Goal: Find contact information: Find contact information

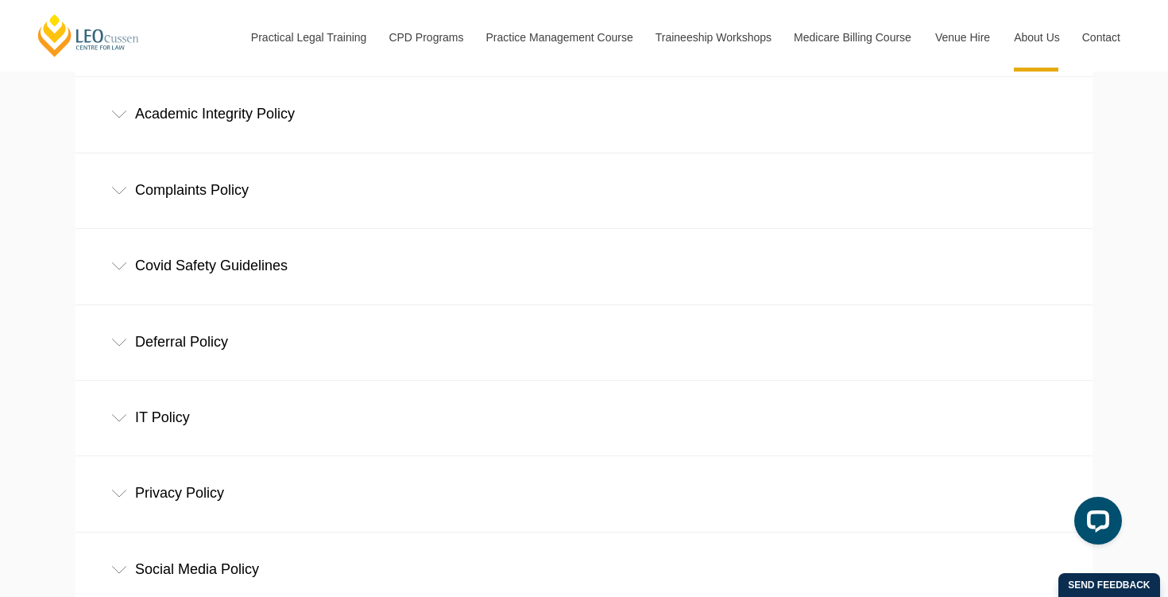
scroll to position [581, 0]
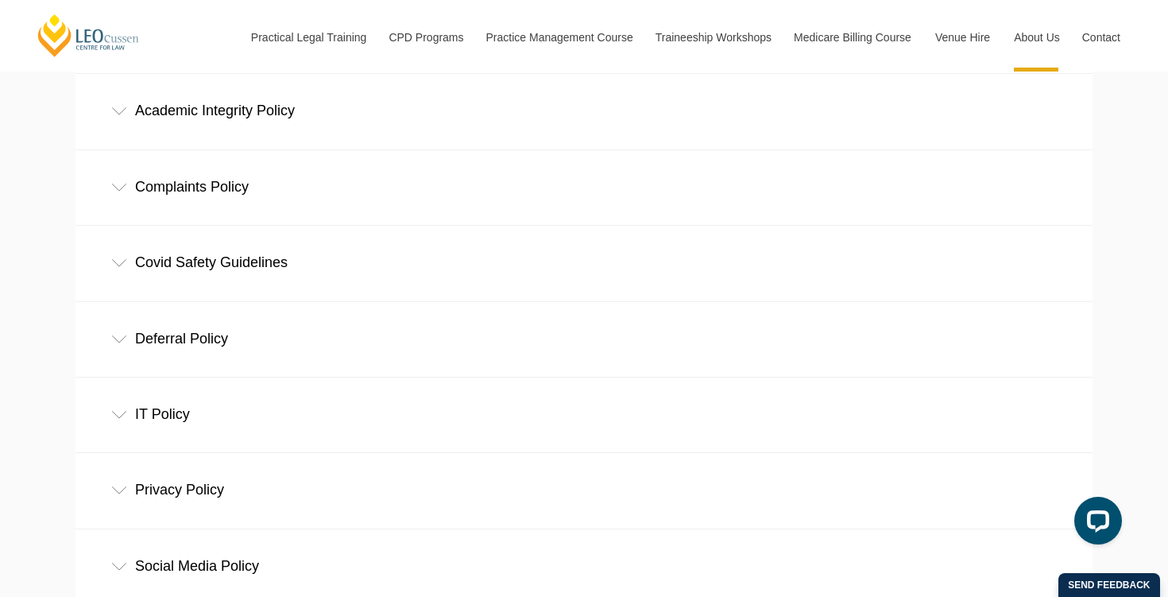
click at [165, 335] on div "Deferral Policy" at bounding box center [583, 339] width 1017 height 74
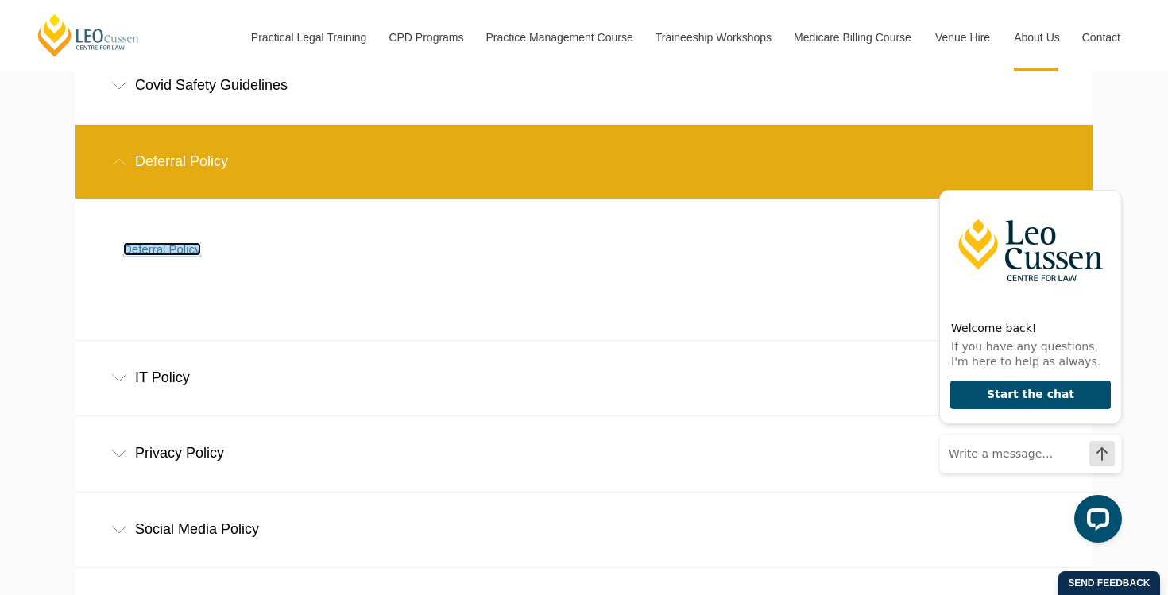
scroll to position [759, 0]
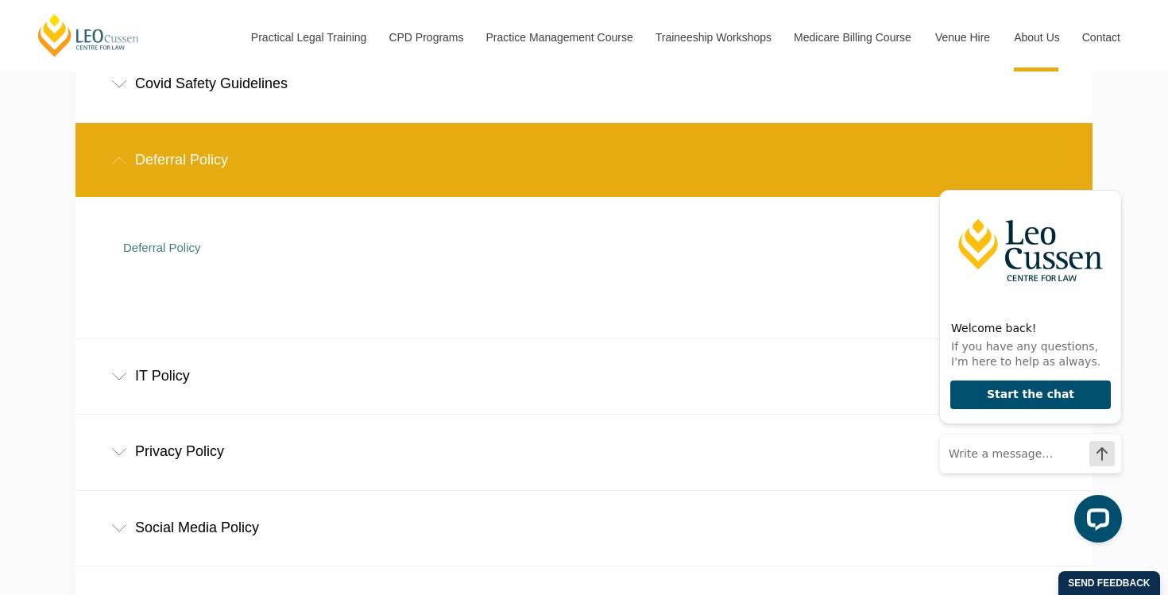
click at [126, 149] on div "Deferral Policy" at bounding box center [583, 160] width 1017 height 74
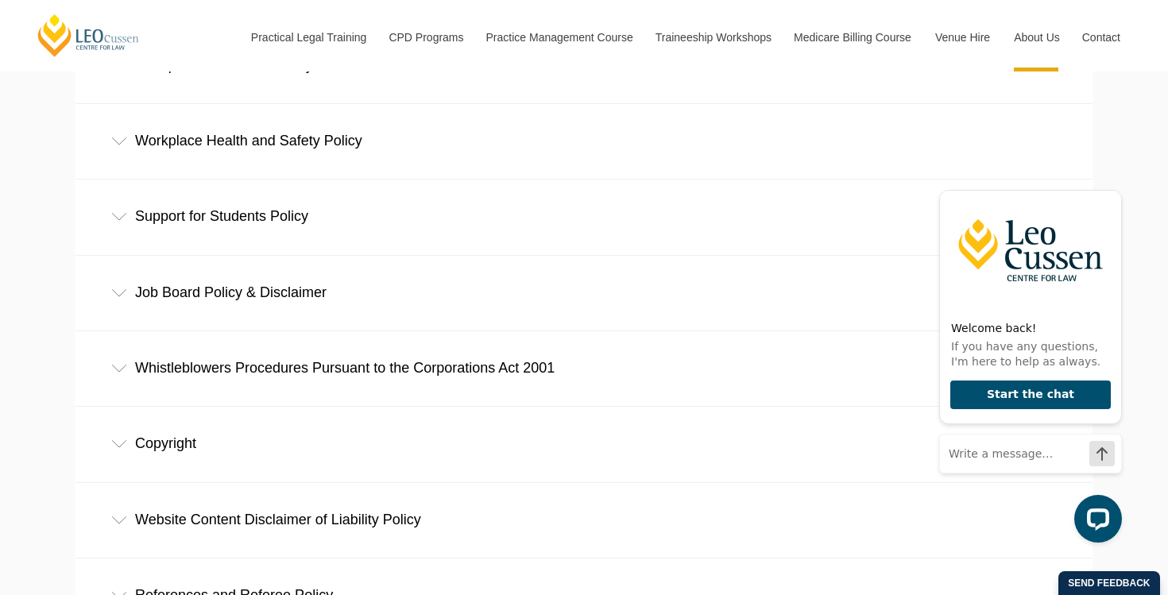
scroll to position [1238, 0]
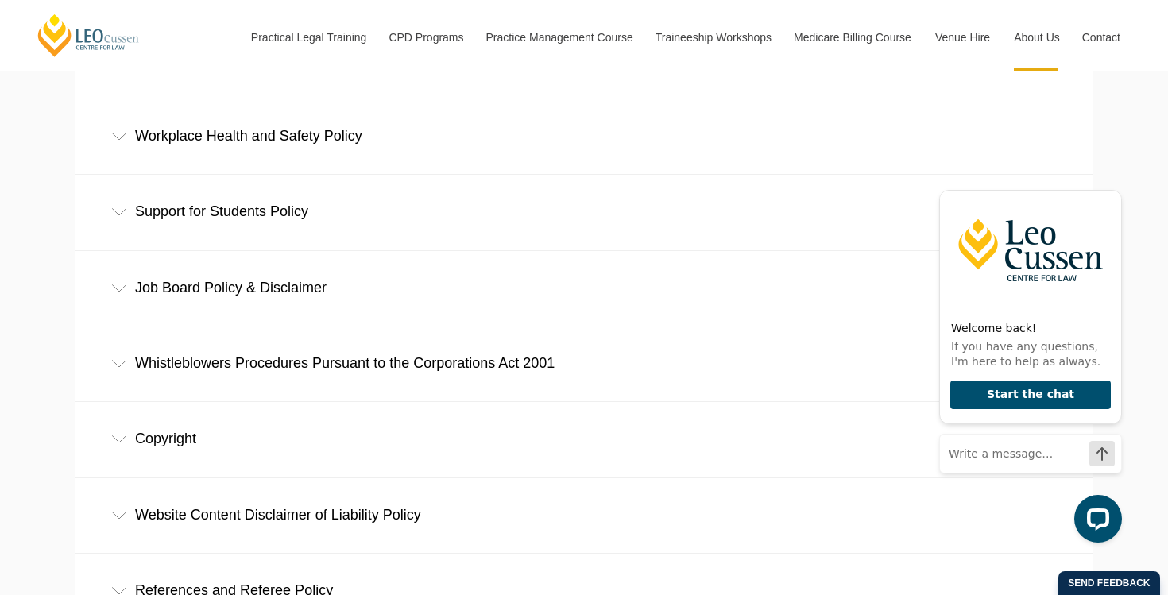
click at [469, 210] on div "Support for Students Policy" at bounding box center [583, 212] width 1017 height 74
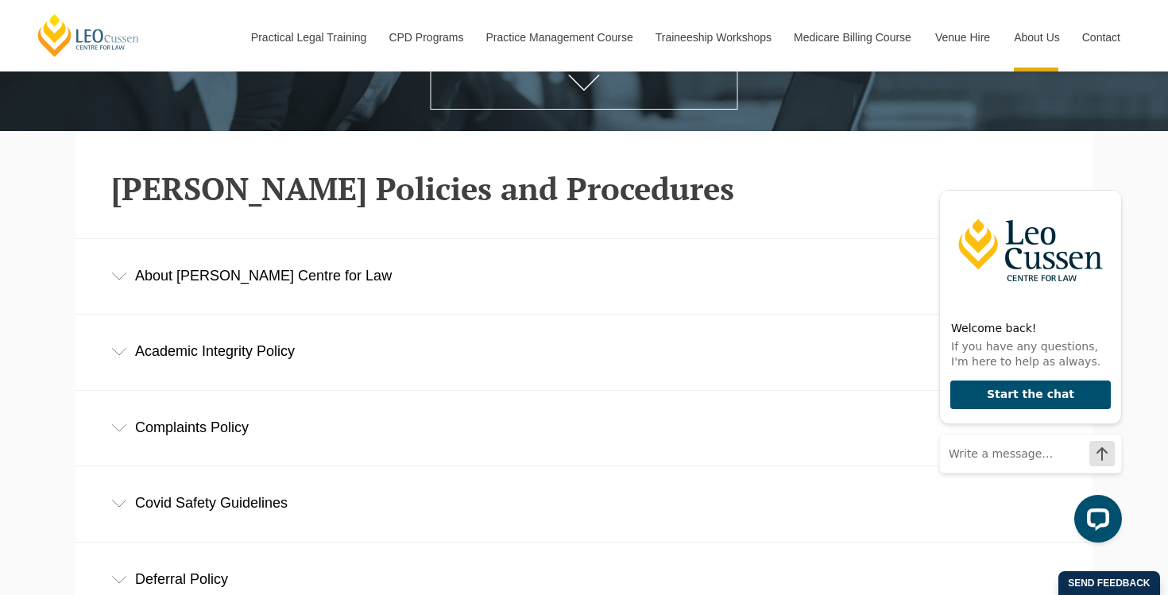
scroll to position [342, 0]
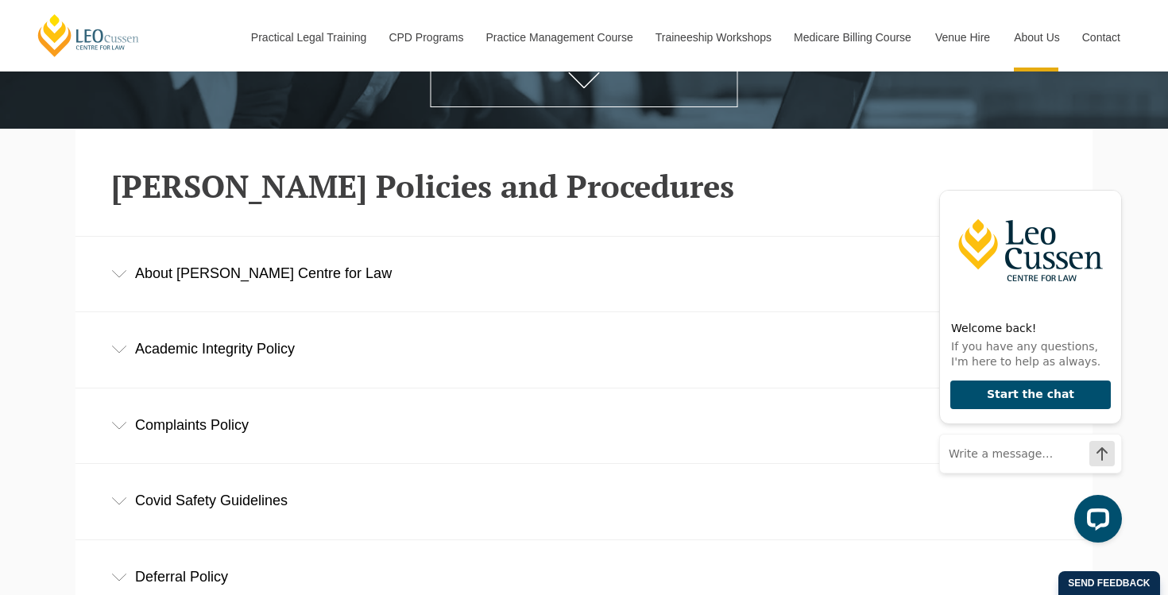
click at [205, 373] on div "Academic Integrity Policy" at bounding box center [583, 349] width 1017 height 74
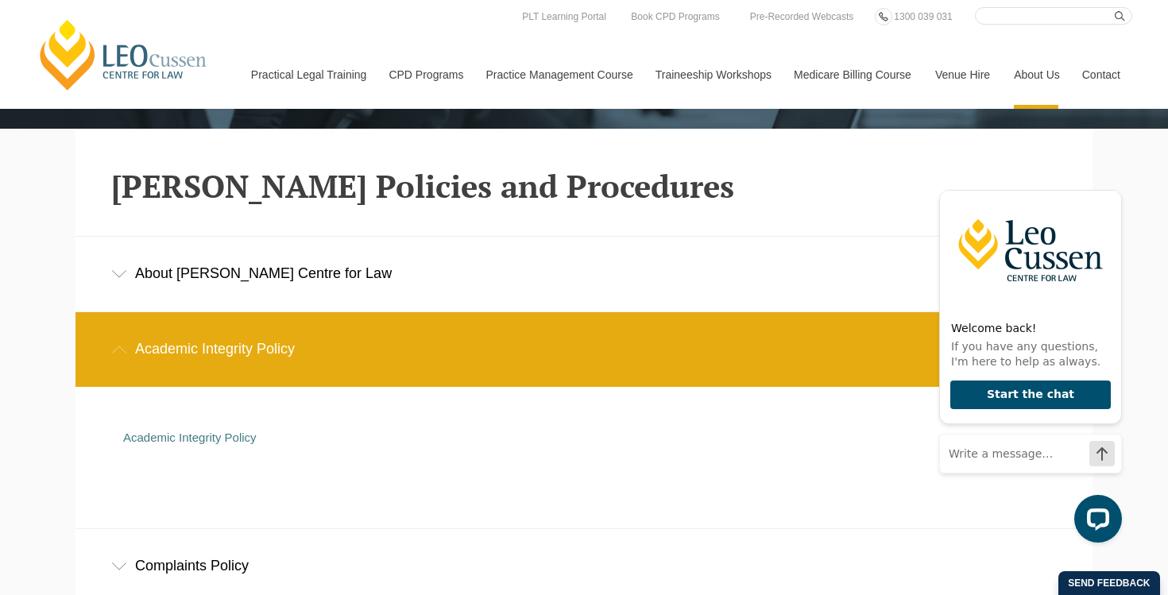
click at [256, 268] on div "About Leo Cussen Centre for Law" at bounding box center [583, 274] width 1017 height 74
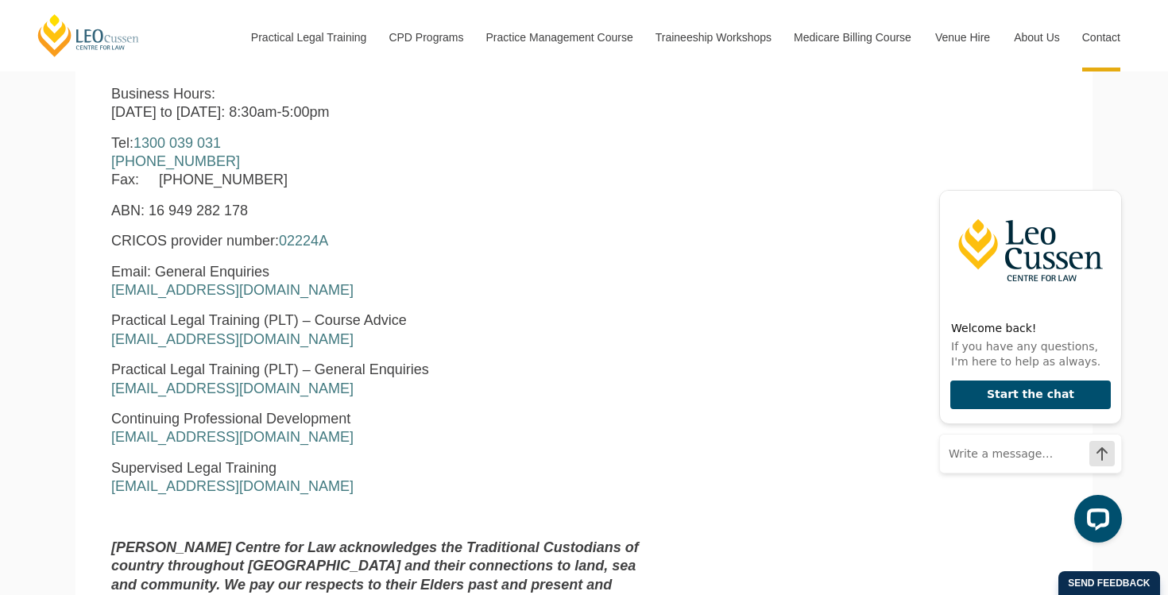
scroll to position [737, 0]
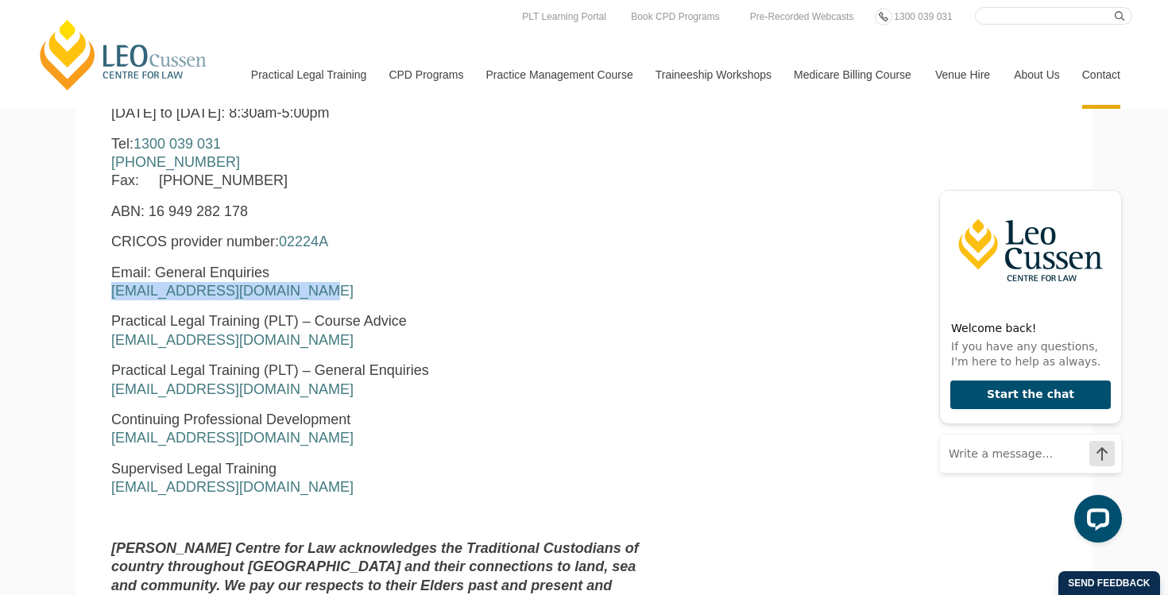
drag, startPoint x: 295, startPoint y: 295, endPoint x: 106, endPoint y: 284, distance: 188.6
click at [108, 284] on div "Leo Cussen Centre for Law Level 16 15 William Street Melbourne, Victoria, 3000 …" at bounding box center [382, 315] width 566 height 657
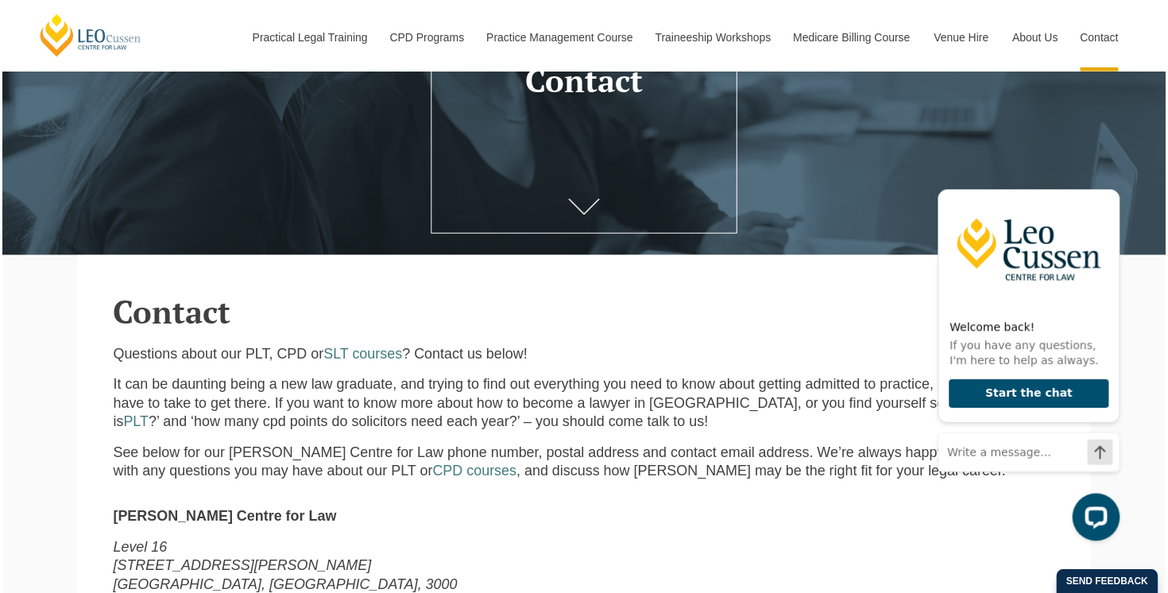
scroll to position [214, 0]
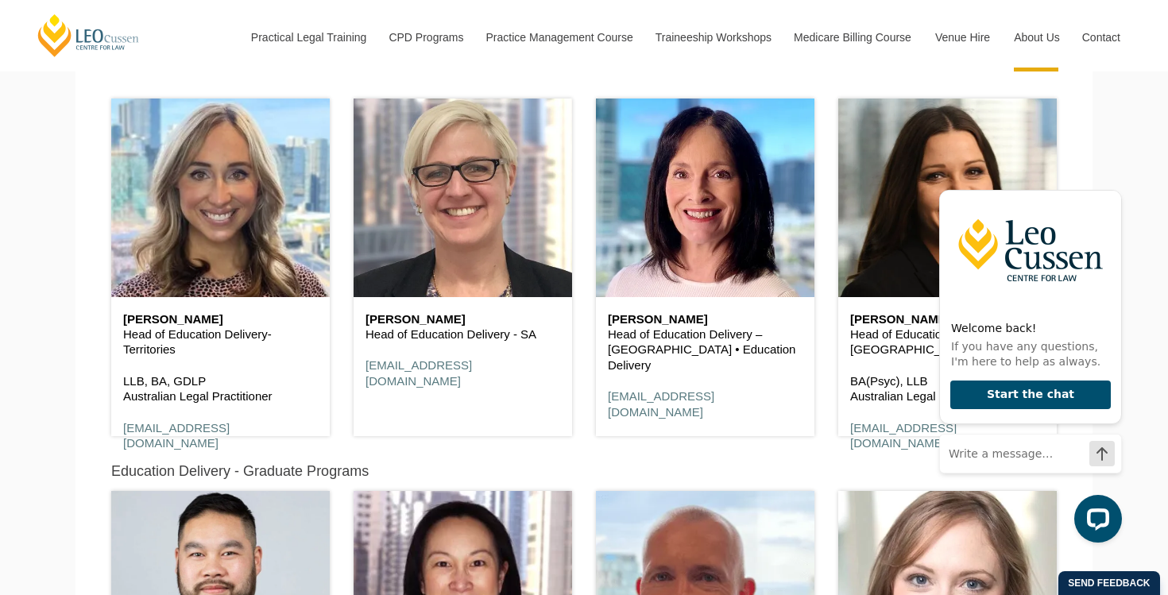
scroll to position [1619, 0]
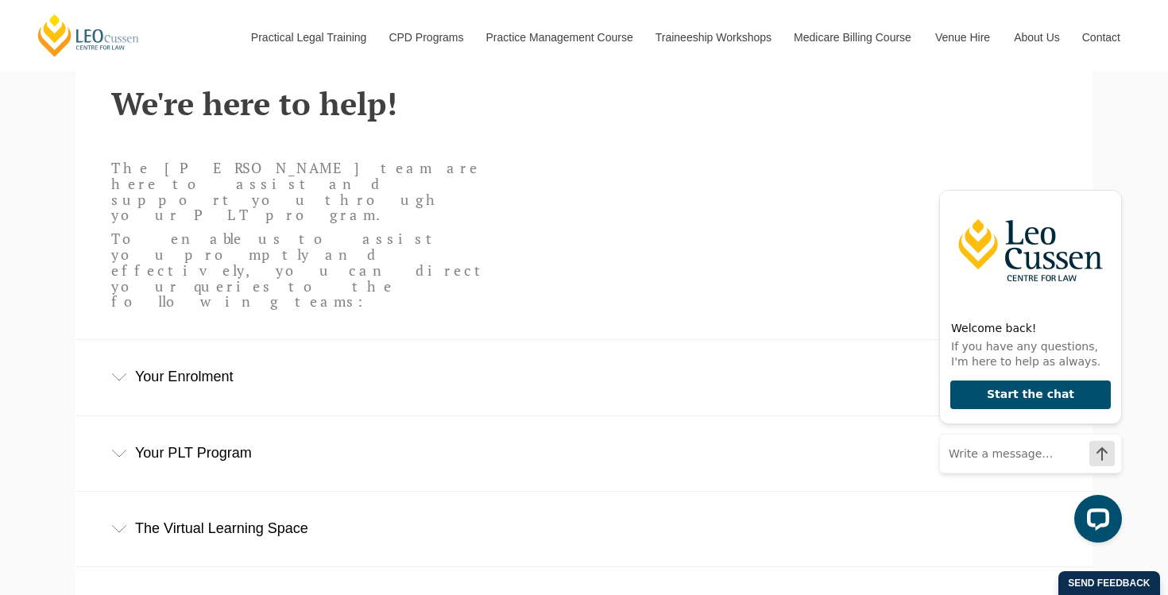
scroll to position [428, 0]
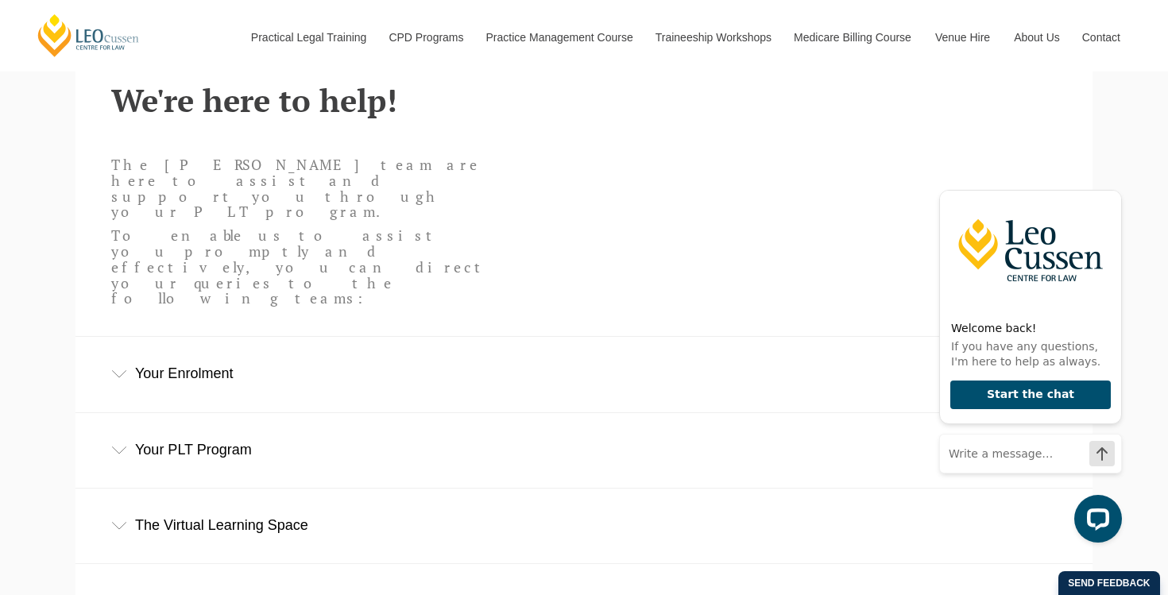
click at [523, 337] on div "Your Enrolment" at bounding box center [583, 374] width 1017 height 74
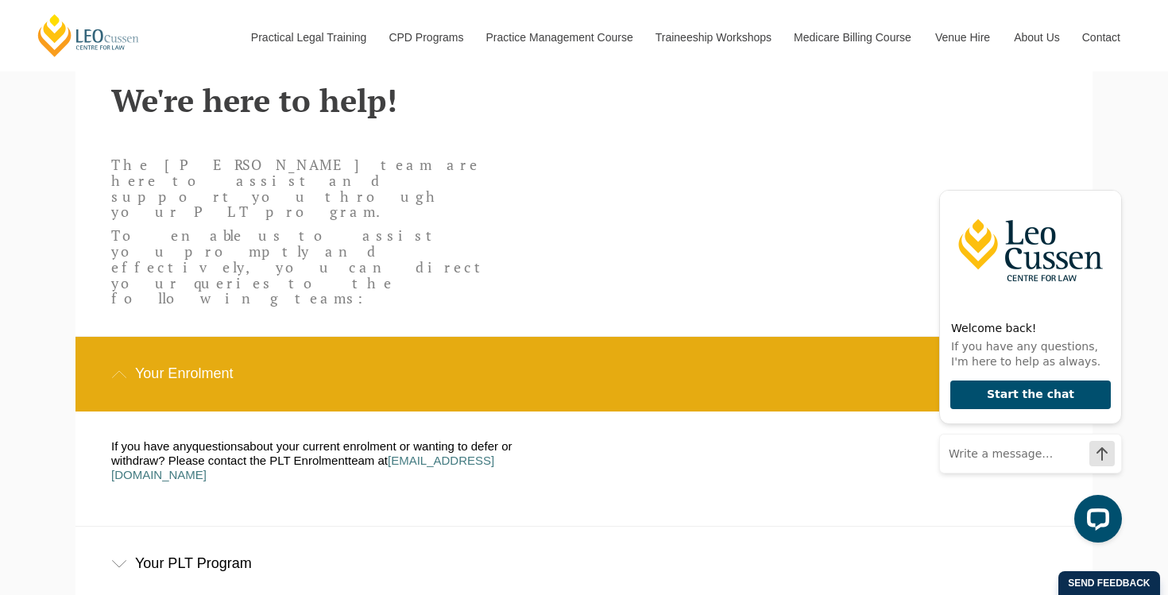
click at [523, 337] on div "Your Enrolment" at bounding box center [583, 374] width 1017 height 74
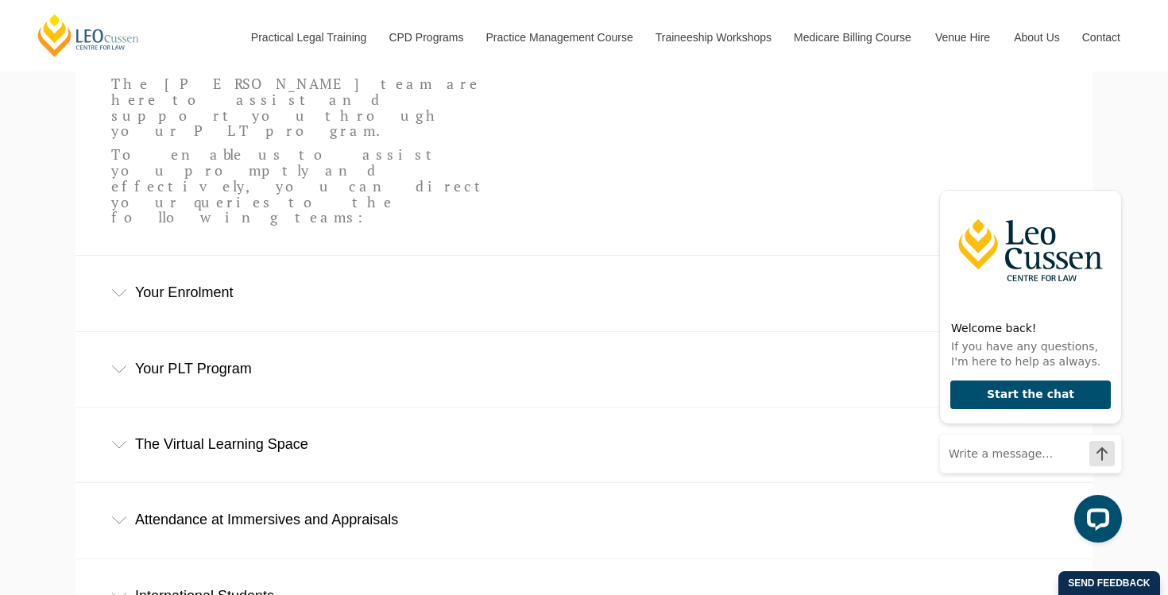
scroll to position [517, 0]
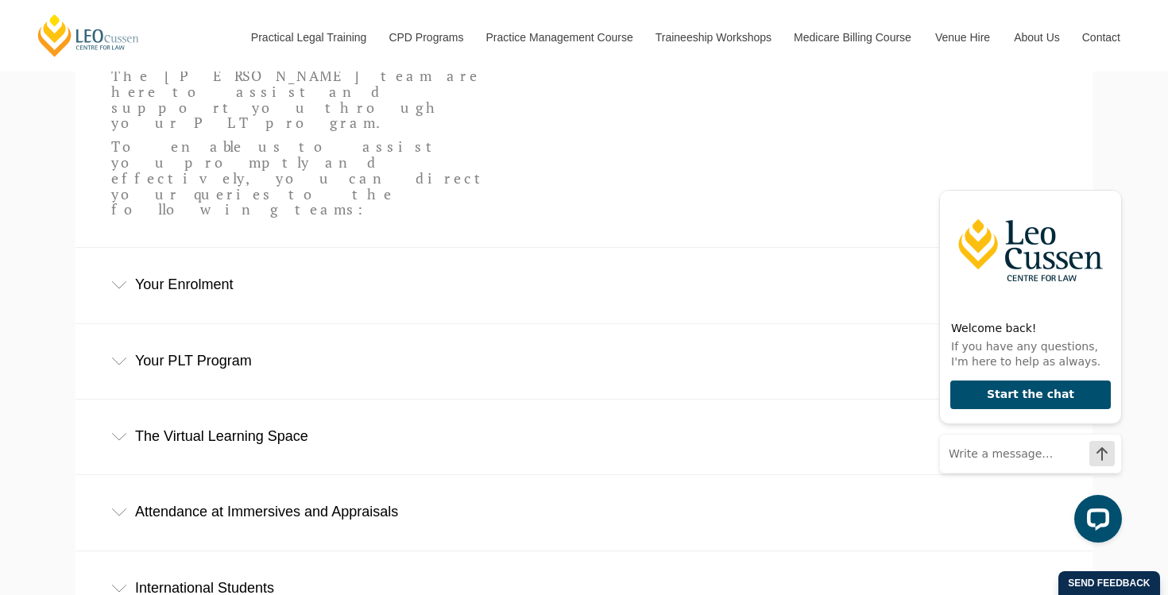
click at [523, 324] on div "Your PLT Program" at bounding box center [583, 361] width 1017 height 74
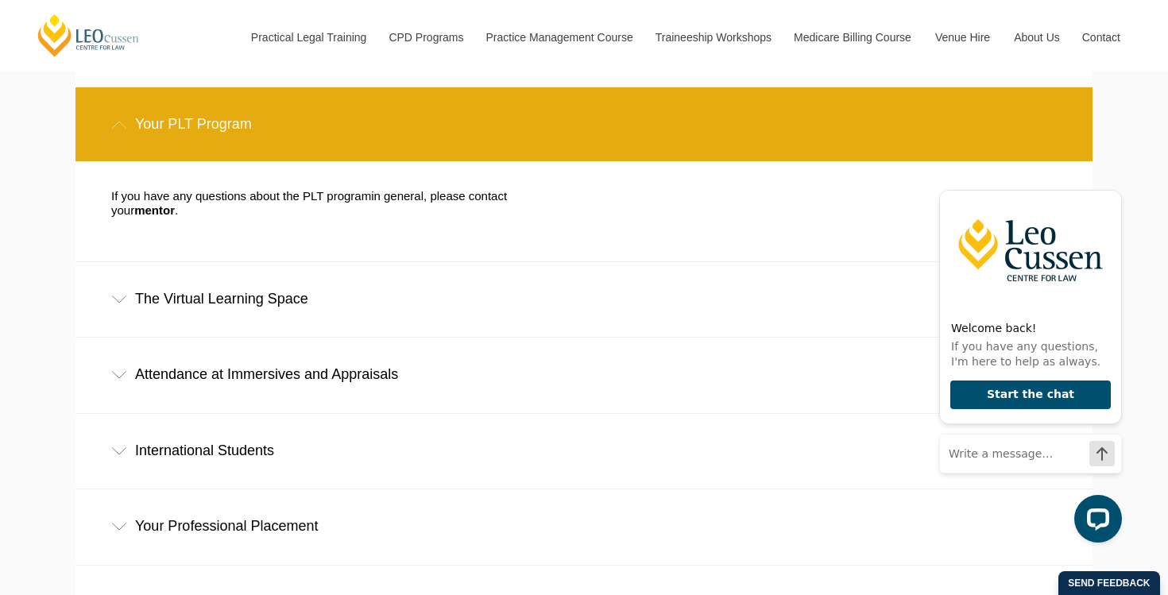
scroll to position [763, 0]
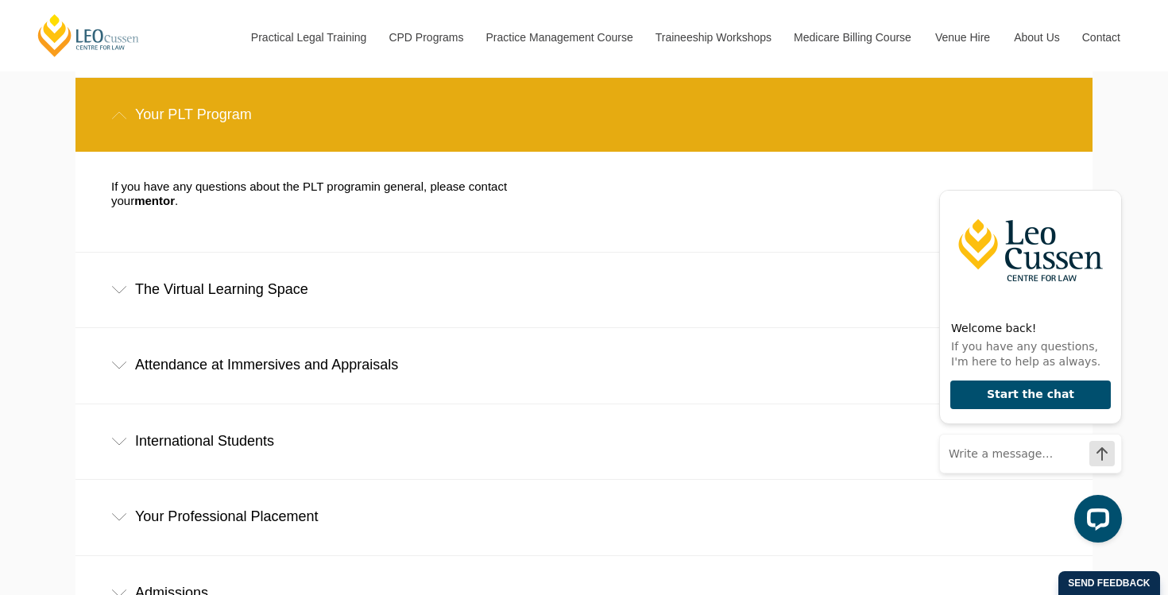
click at [524, 328] on div "Attendance at Immersives and Appraisals" at bounding box center [583, 365] width 1017 height 74
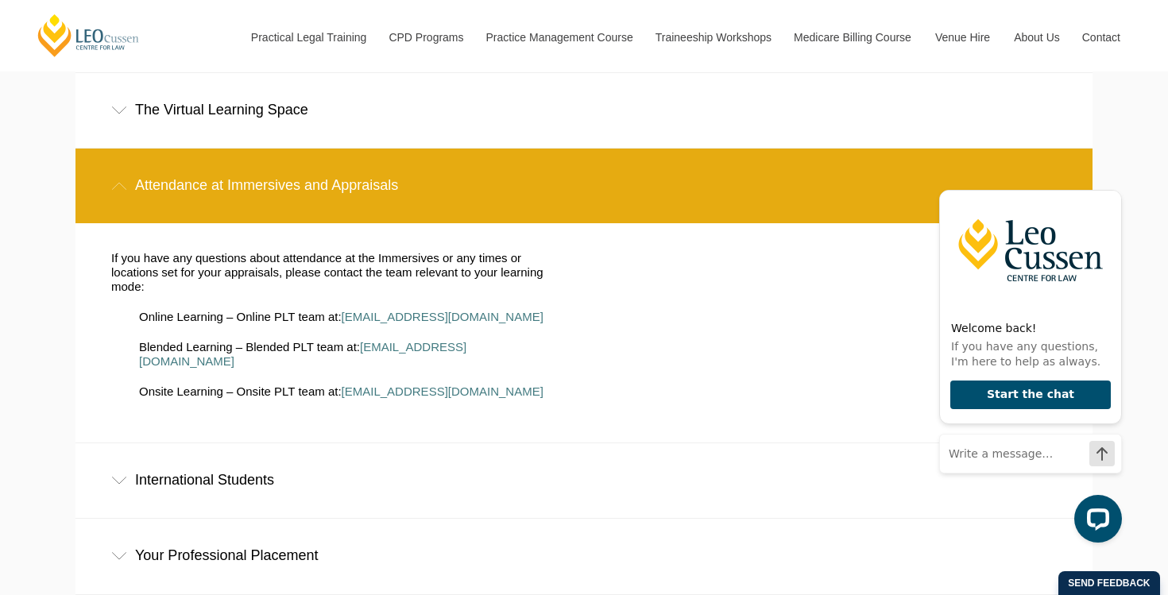
scroll to position [940, 0]
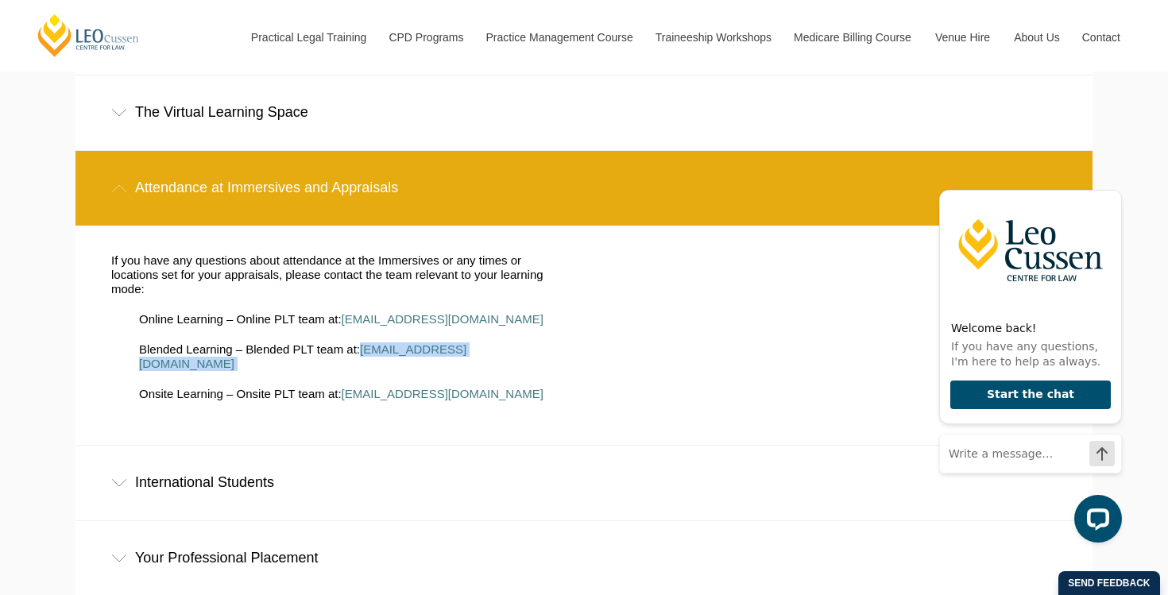
drag, startPoint x: 498, startPoint y: 247, endPoint x: 346, endPoint y: 244, distance: 151.8
click at [346, 342] on li "Blended Learning – Blended PLT team at: blended@leocussen.edu.au" at bounding box center [349, 356] width 421 height 29
copy li "blended@leocussen.edu.au"
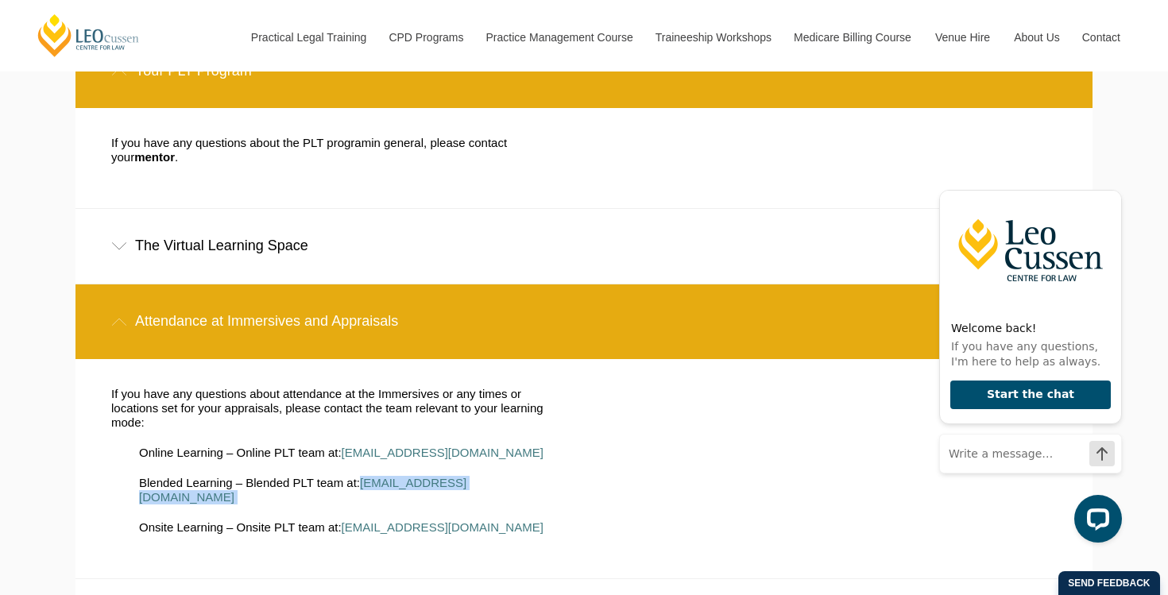
scroll to position [805, 0]
